Goal: Find specific page/section

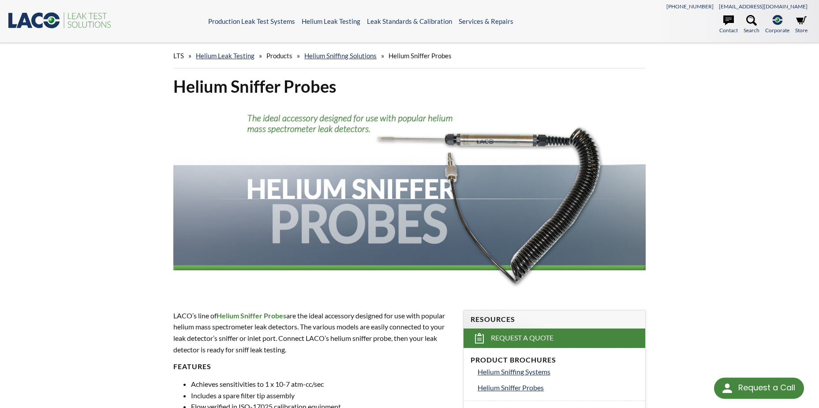
select select
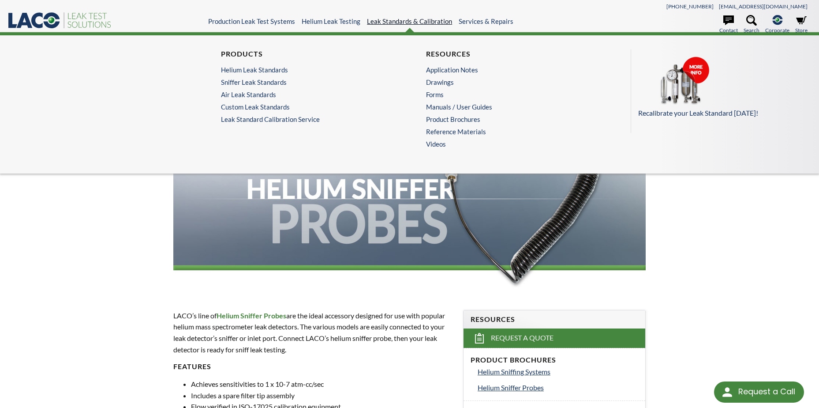
click at [396, 21] on link "Leak Standards & Calibration" at bounding box center [409, 21] width 85 height 8
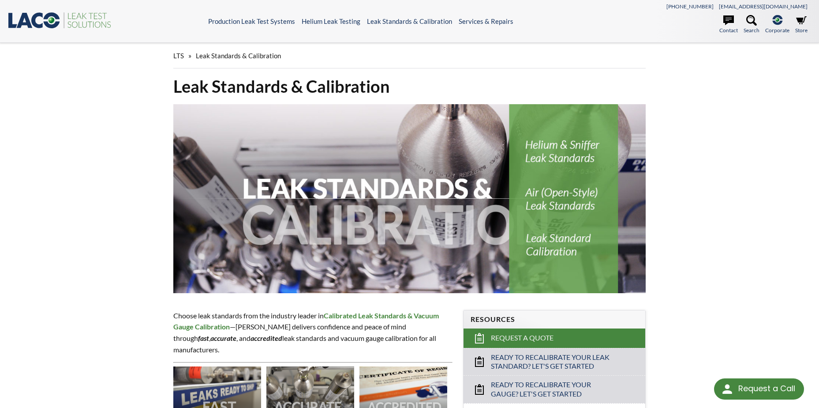
select select
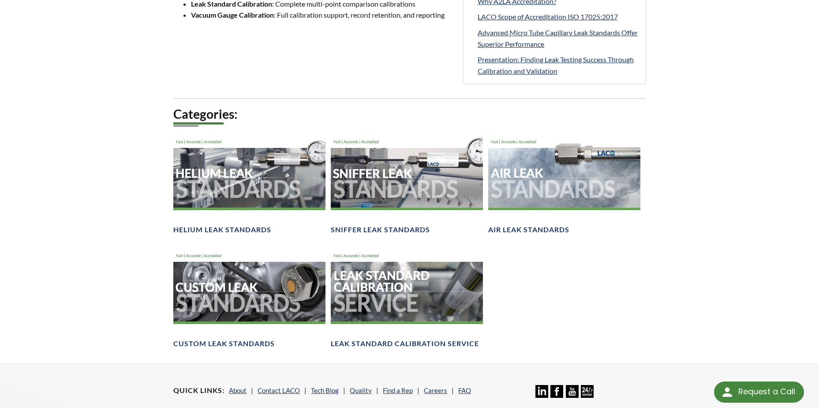
scroll to position [588, 0]
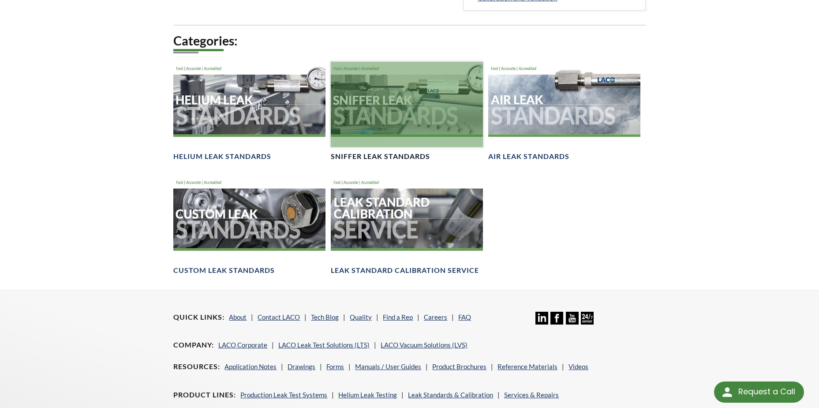
click at [410, 157] on h4 "Sniffer Leak Standards" at bounding box center [380, 156] width 99 height 9
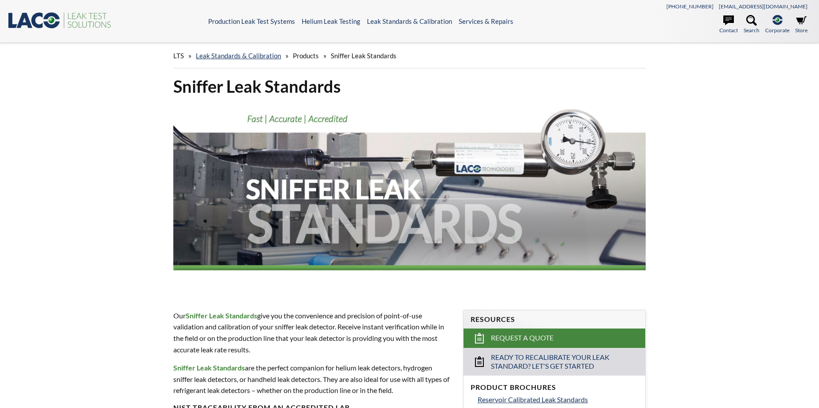
select select
